Goal: Navigation & Orientation: Understand site structure

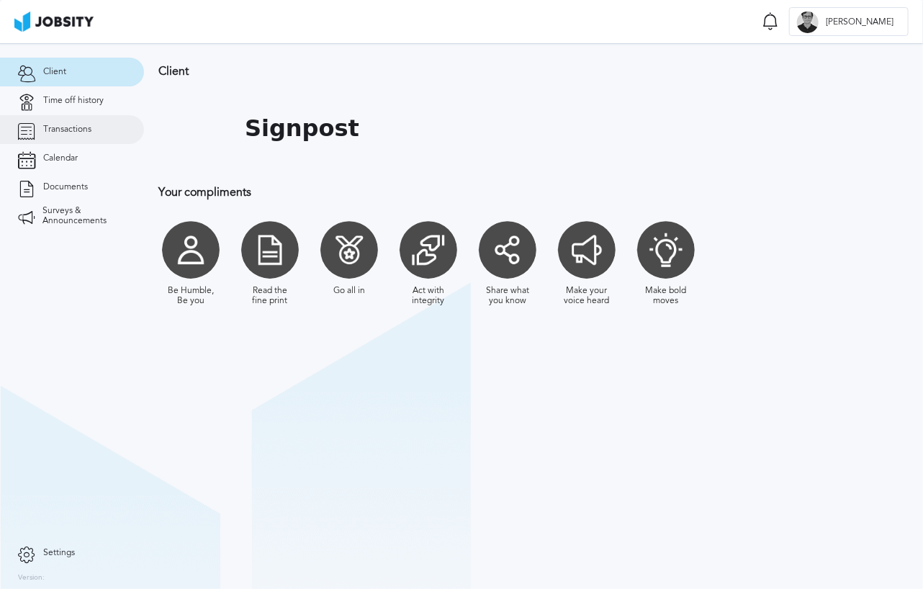
click at [71, 135] on link "Transactions" at bounding box center [72, 129] width 144 height 29
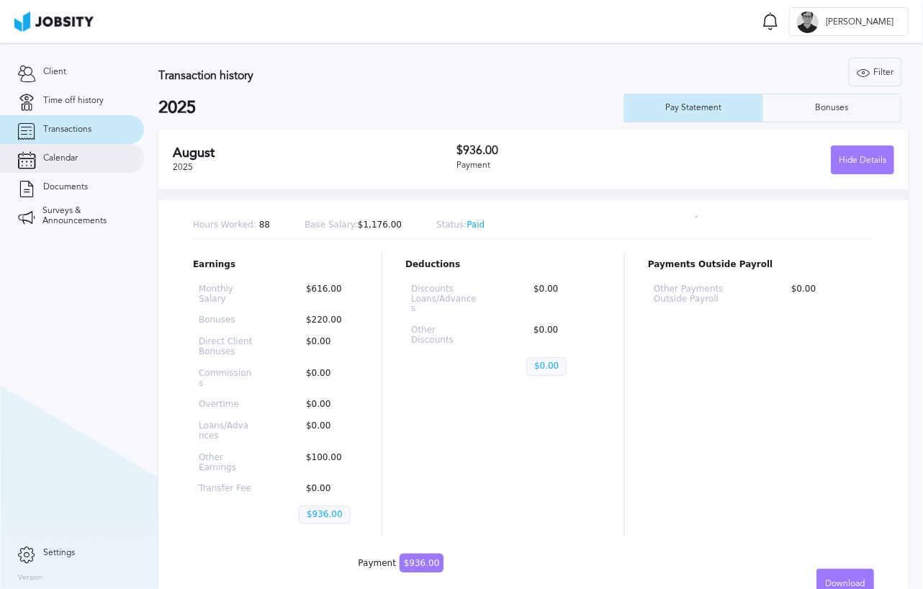
click at [76, 159] on span "Calendar" at bounding box center [60, 158] width 35 height 10
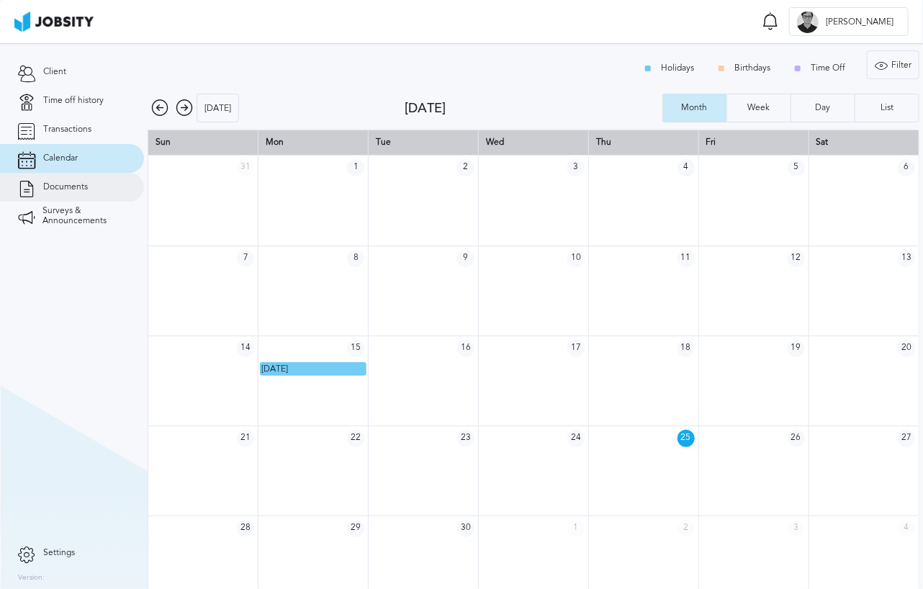
click at [55, 184] on span "Documents" at bounding box center [65, 187] width 45 height 10
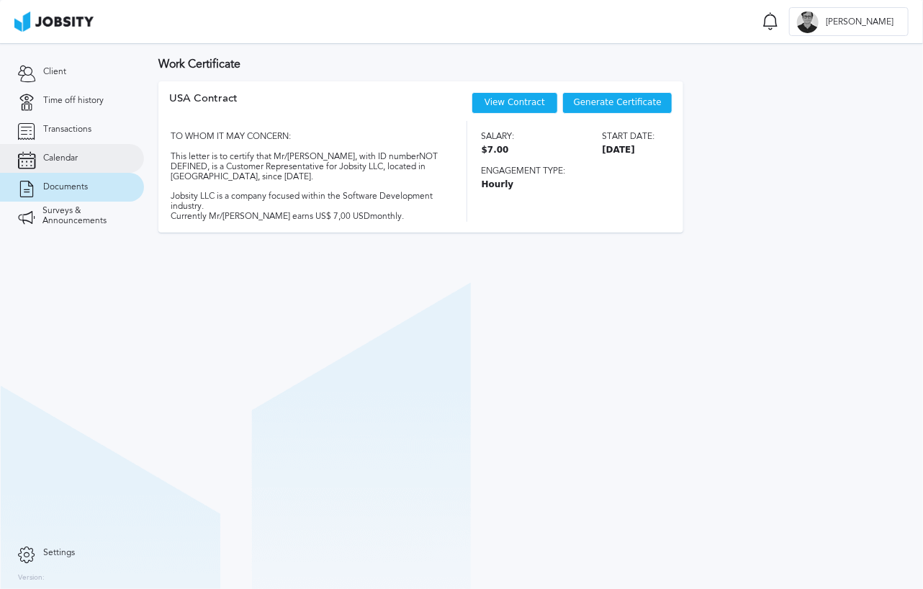
click at [63, 165] on link "Calendar" at bounding box center [72, 158] width 144 height 29
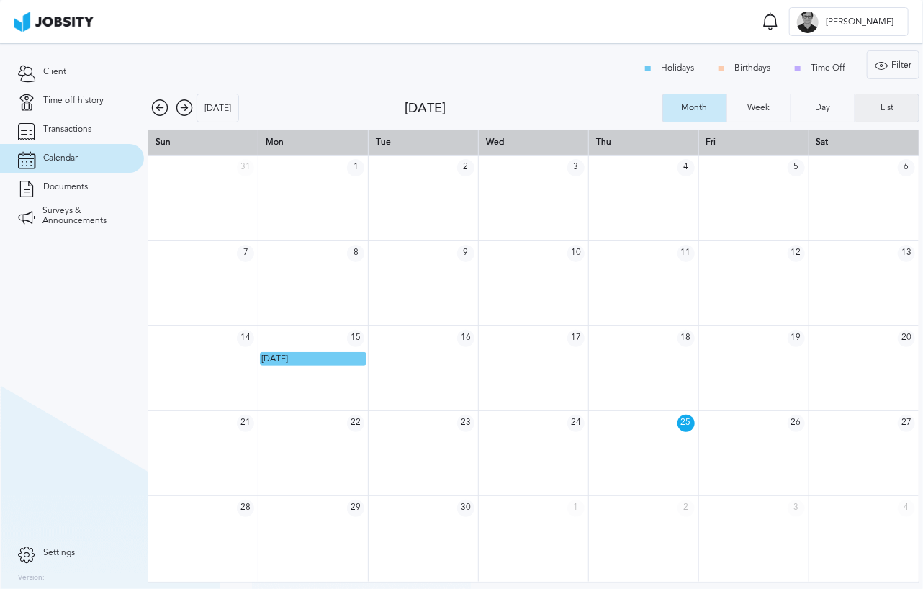
click at [881, 109] on div "List" at bounding box center [886, 108] width 27 height 10
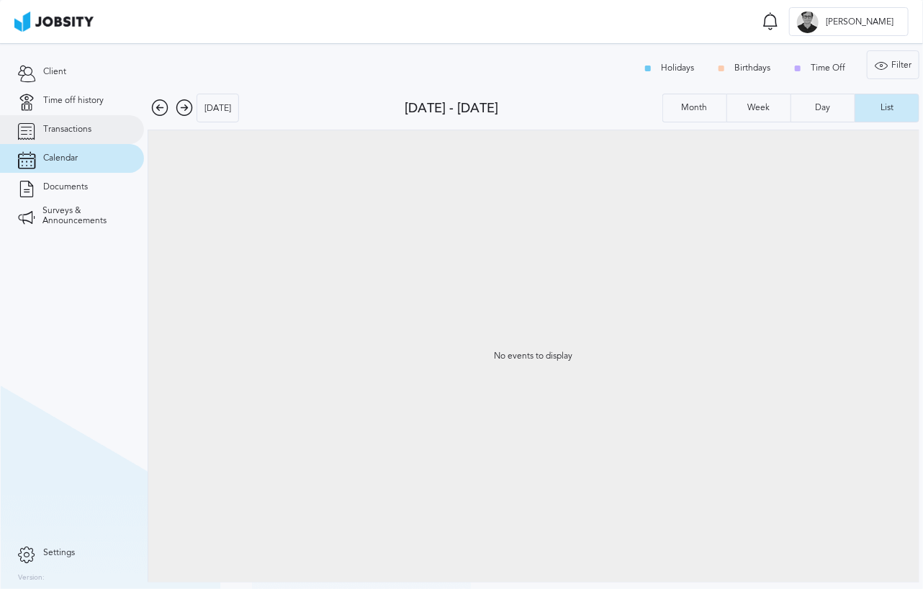
click at [72, 128] on span "Transactions" at bounding box center [67, 130] width 48 height 10
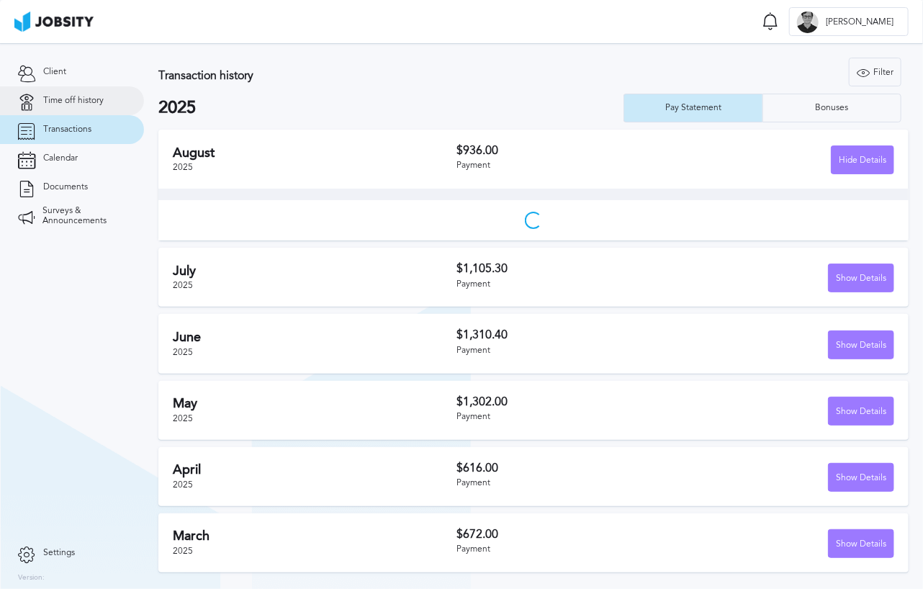
click at [58, 108] on link "Time off history" at bounding box center [72, 100] width 144 height 29
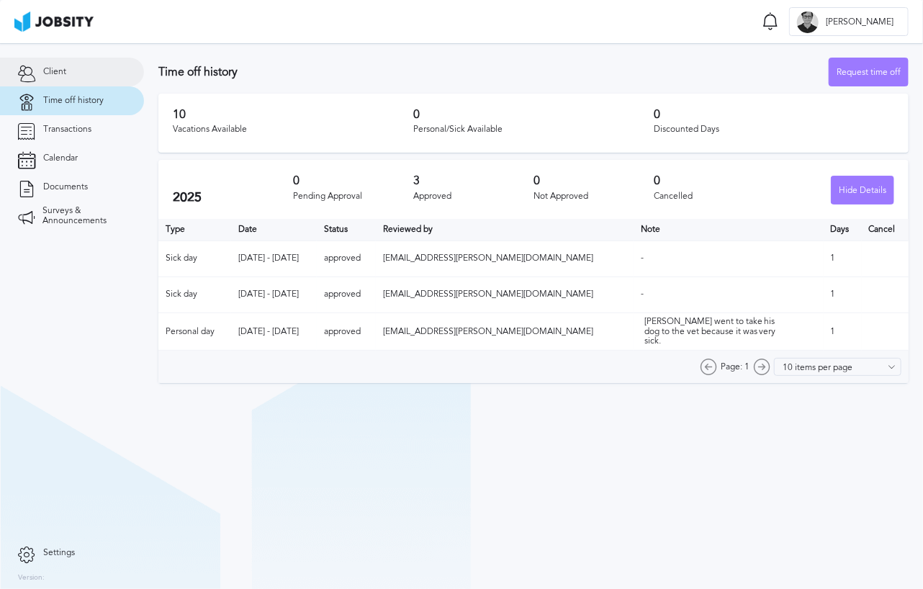
click at [81, 78] on link "Client" at bounding box center [72, 72] width 144 height 29
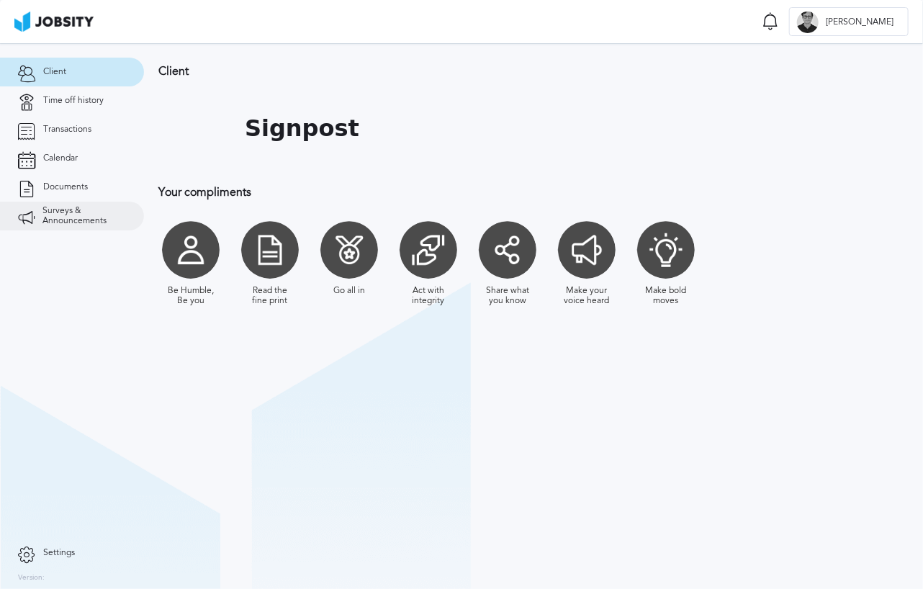
click at [88, 220] on span "Surveys & Announcements" at bounding box center [84, 216] width 84 height 20
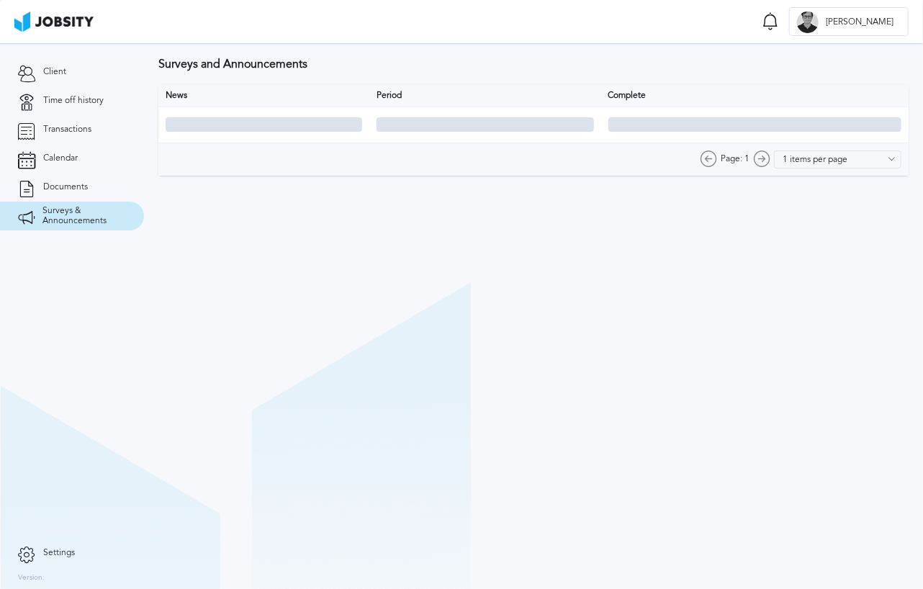
type input "10 items per page"
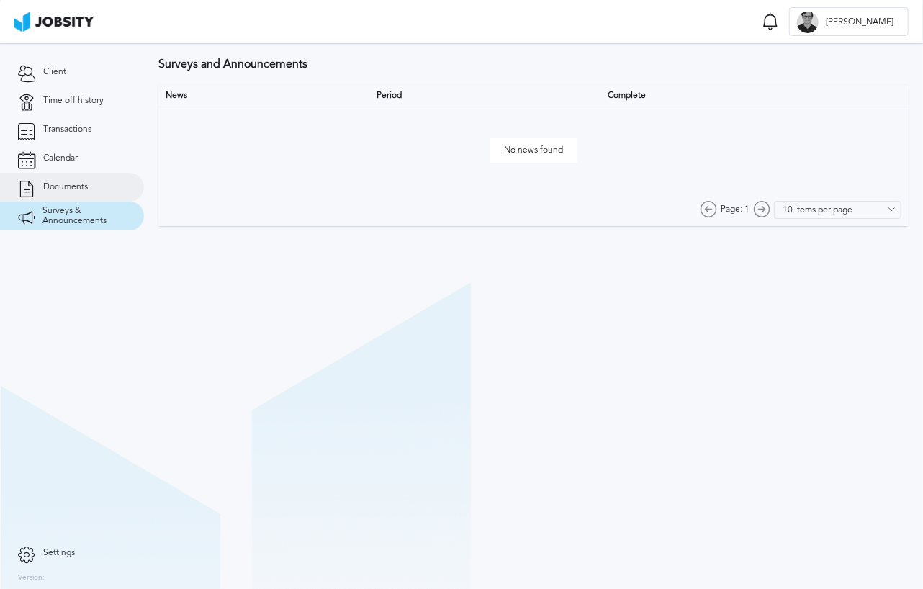
click at [67, 182] on span "Documents" at bounding box center [65, 187] width 45 height 10
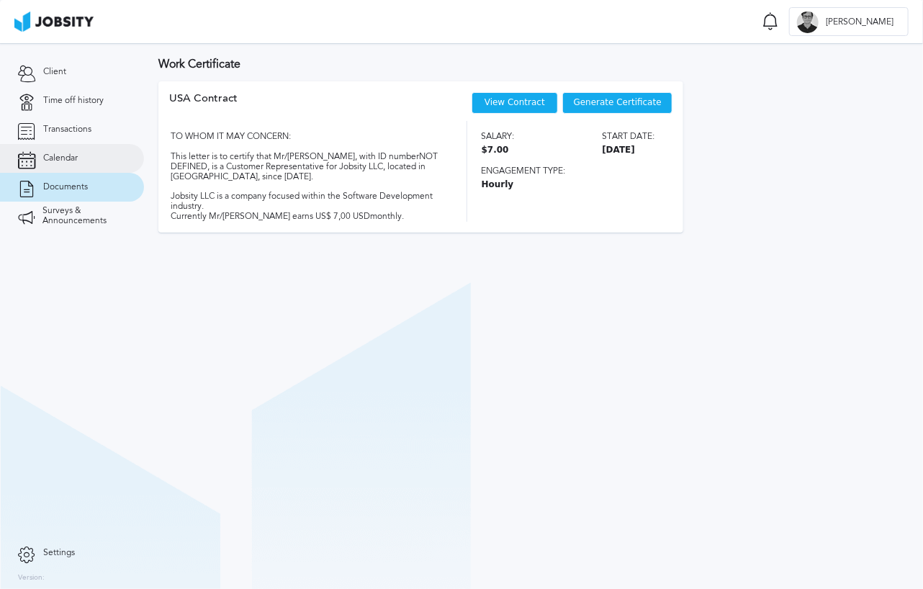
click at [49, 151] on link "Calendar" at bounding box center [72, 158] width 144 height 29
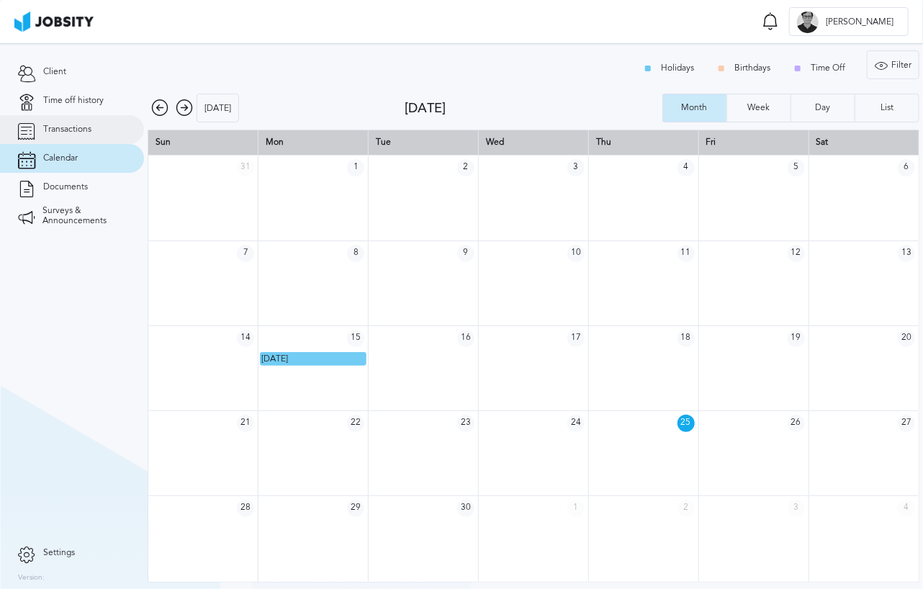
click at [78, 125] on span "Transactions" at bounding box center [67, 130] width 48 height 10
